Goal: Transaction & Acquisition: Obtain resource

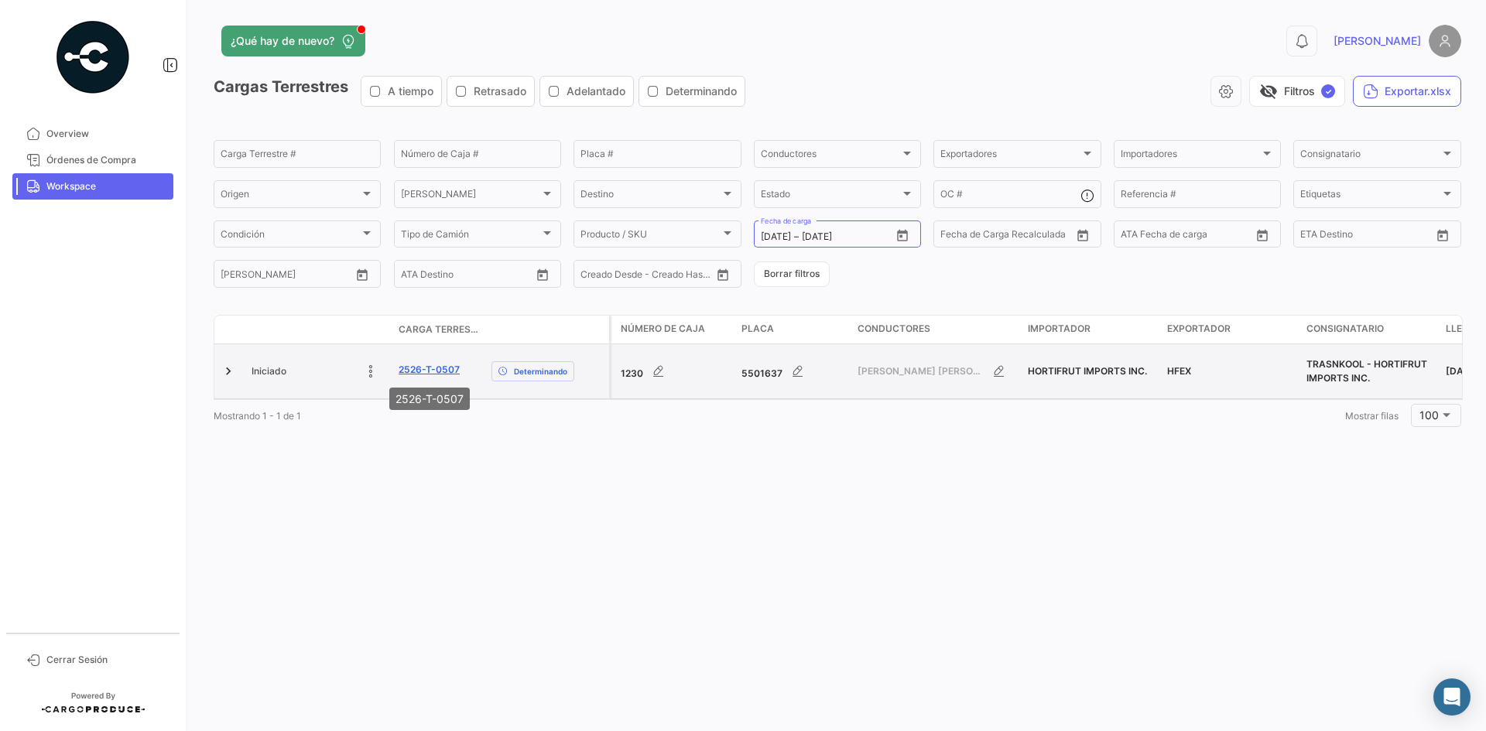
click at [433, 371] on link "2526-T-0507" at bounding box center [429, 370] width 61 height 14
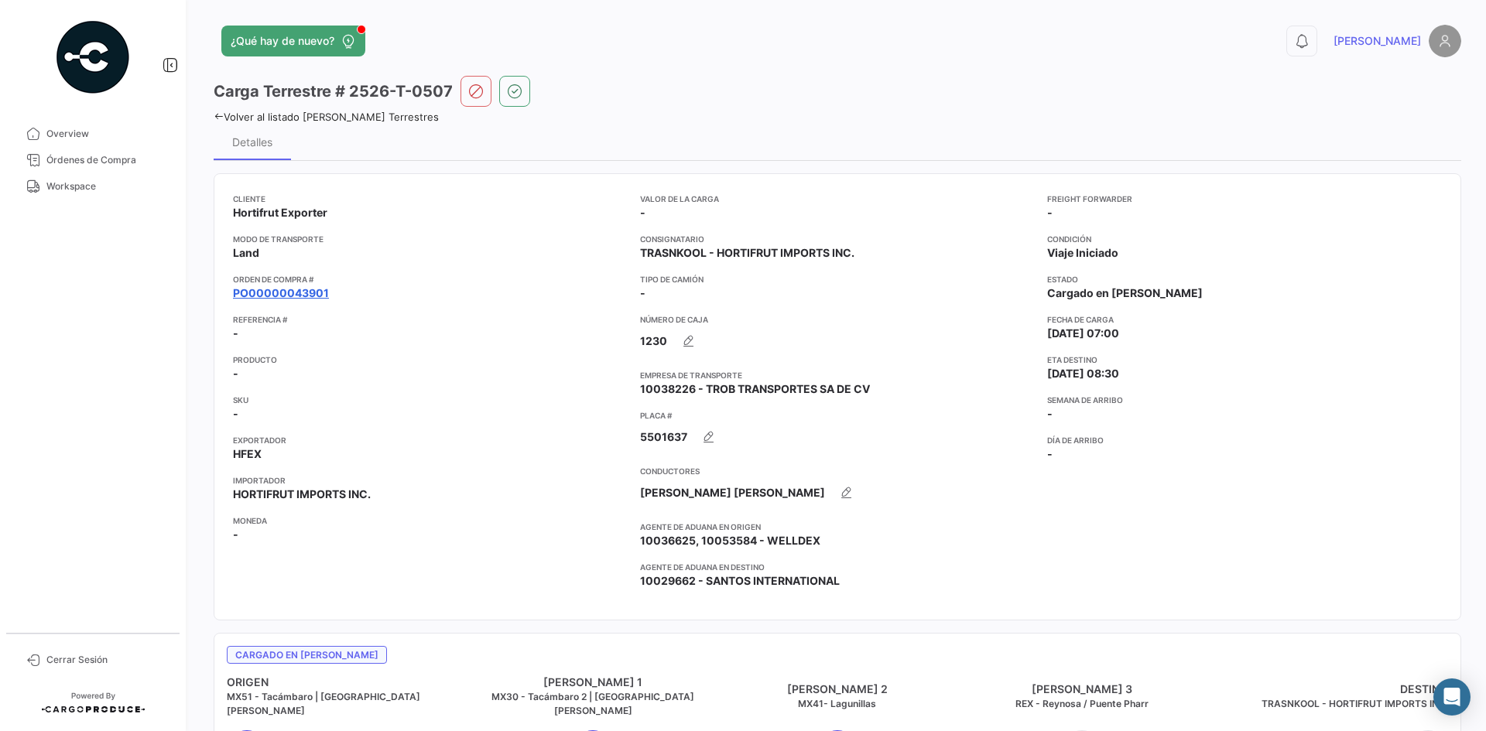
click at [300, 295] on link "PO00000043901" at bounding box center [281, 293] width 96 height 15
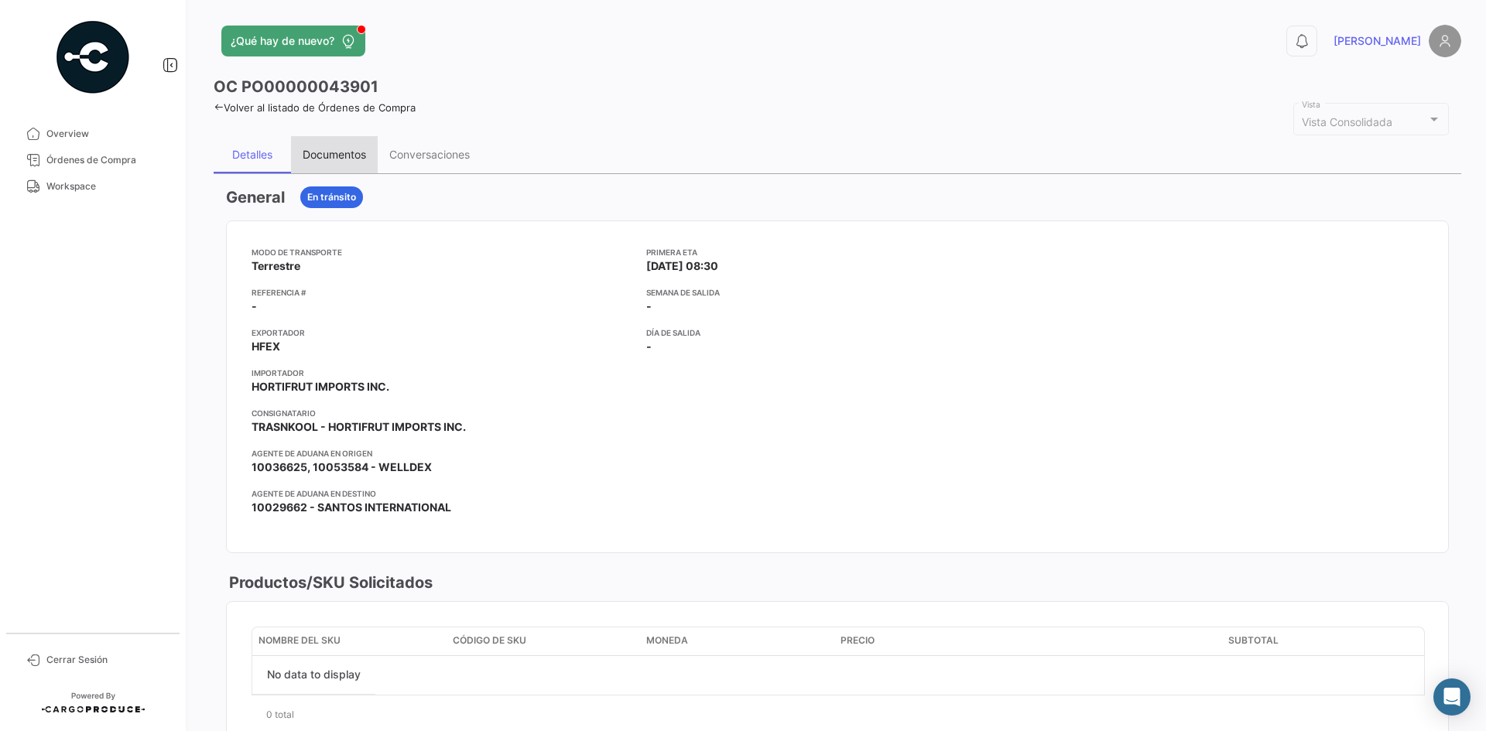
click at [358, 157] on div "Documentos" at bounding box center [334, 154] width 63 height 13
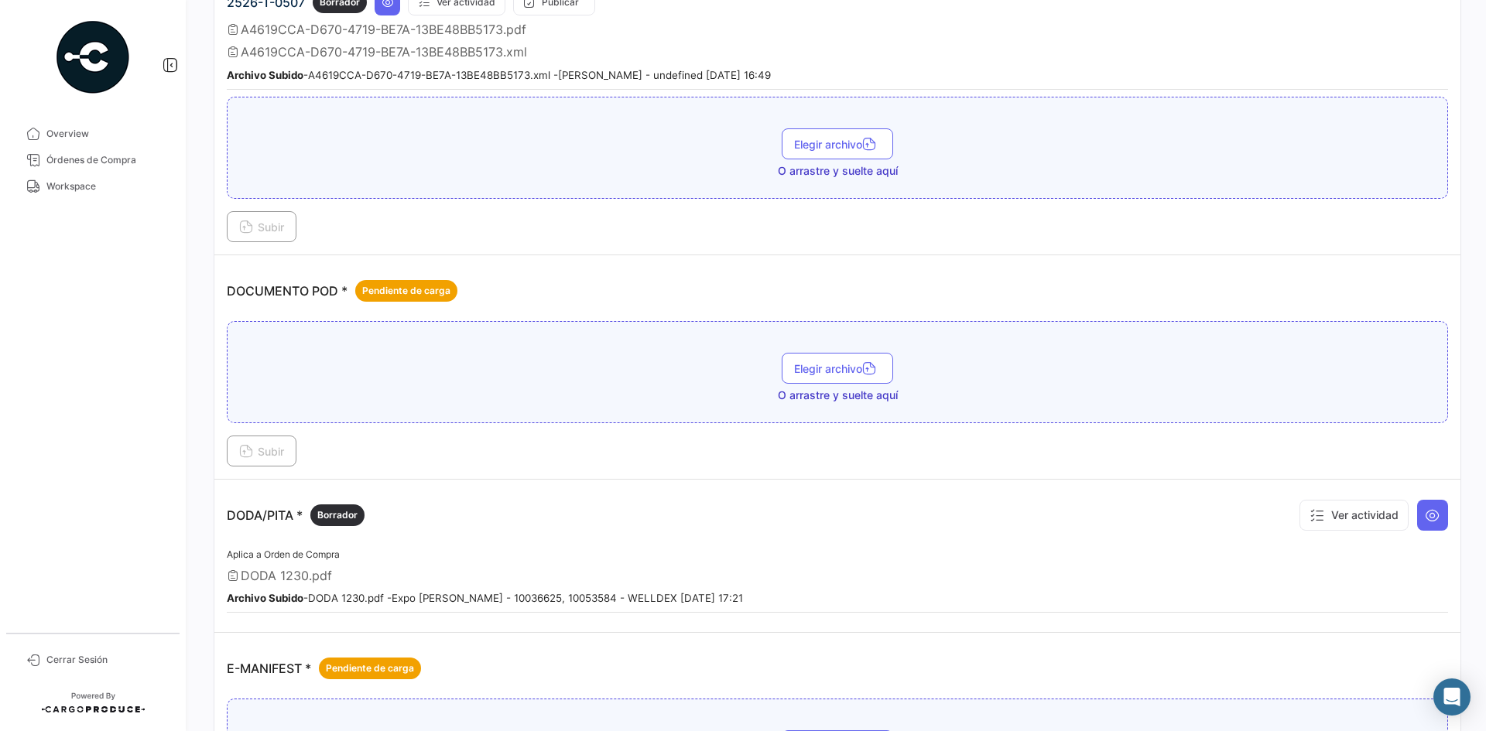
scroll to position [619, 0]
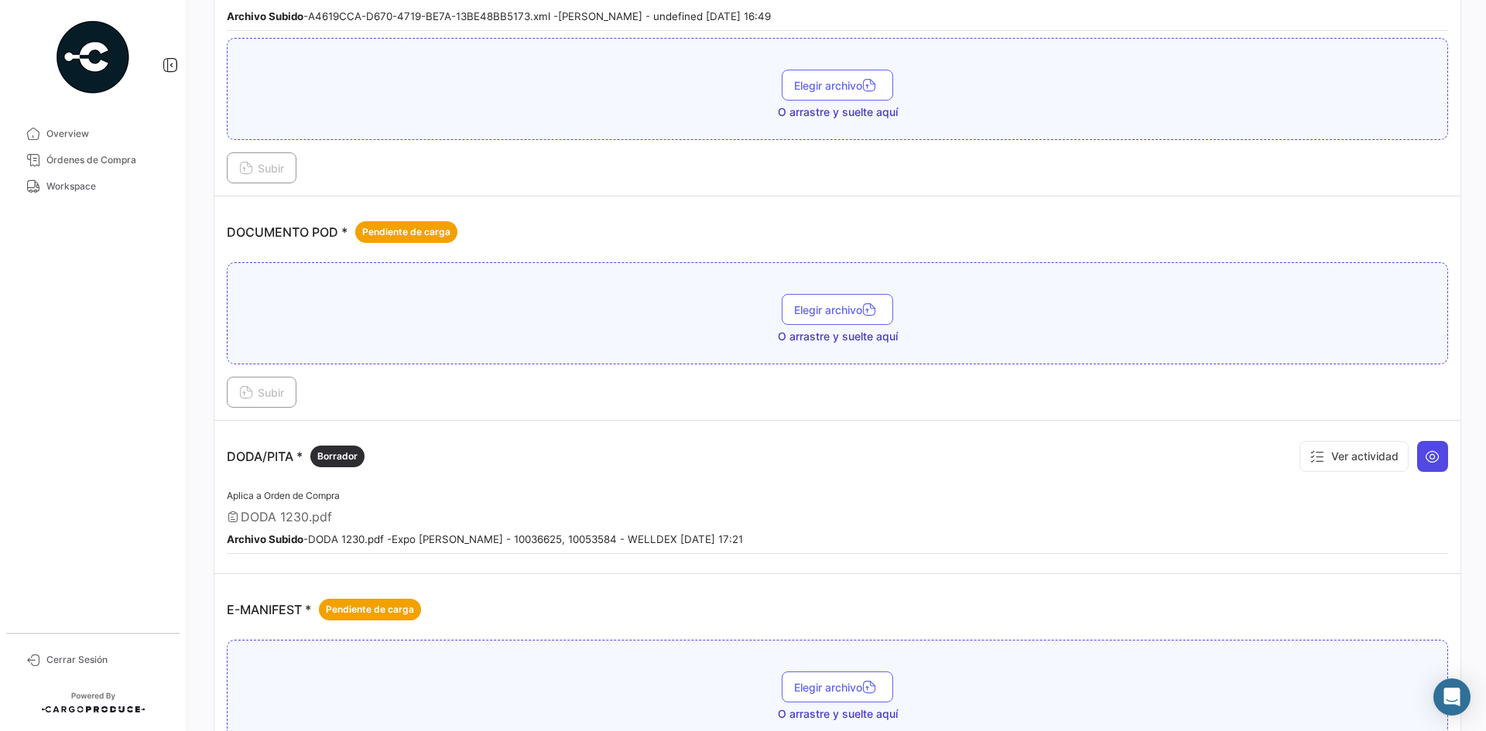
click at [1417, 470] on button at bounding box center [1432, 456] width 31 height 31
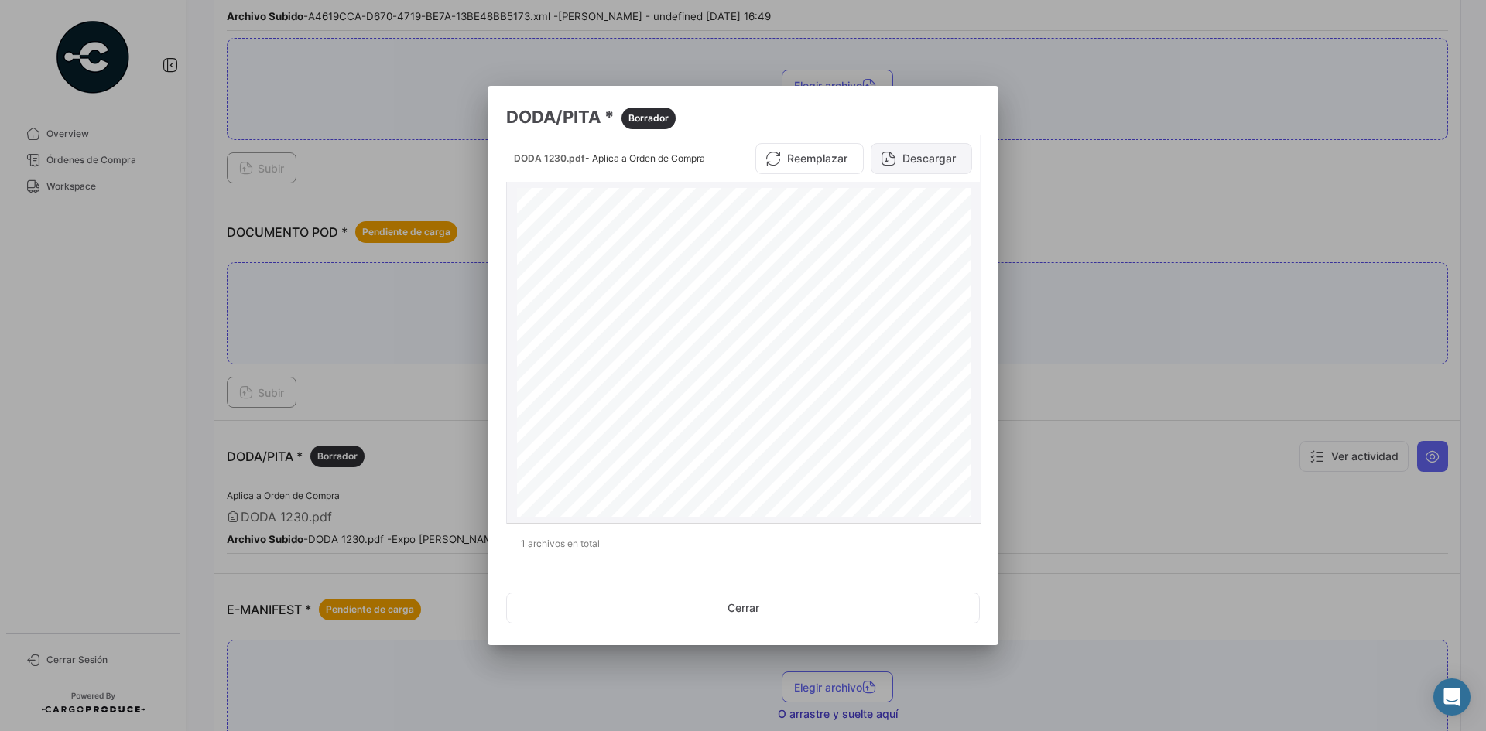
click at [926, 169] on button "Descargar" at bounding box center [921, 158] width 101 height 31
click at [1124, 235] on div at bounding box center [743, 365] width 1486 height 731
